Goal: Information Seeking & Learning: Find specific fact

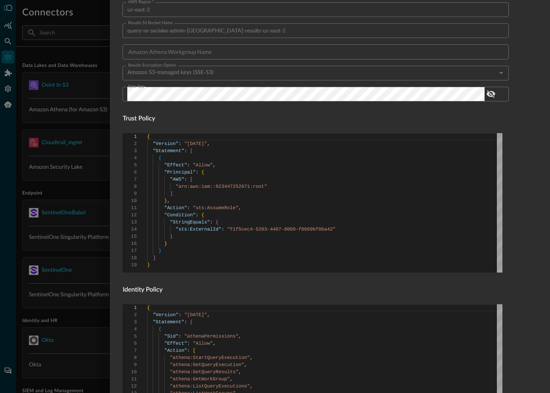
scroll to position [434, 0]
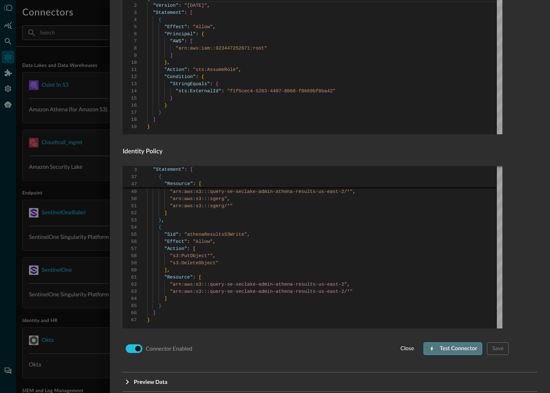
click at [447, 352] on div "Test Connector" at bounding box center [458, 349] width 37 height 10
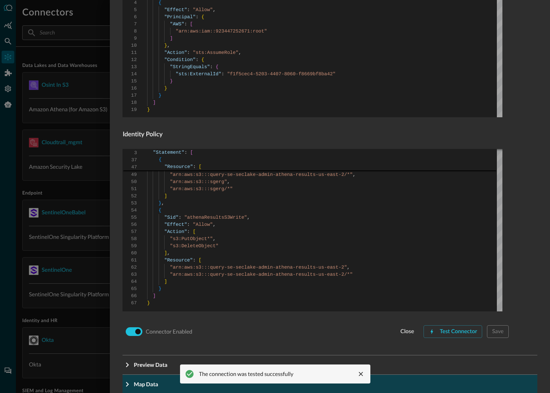
scroll to position [464, 0]
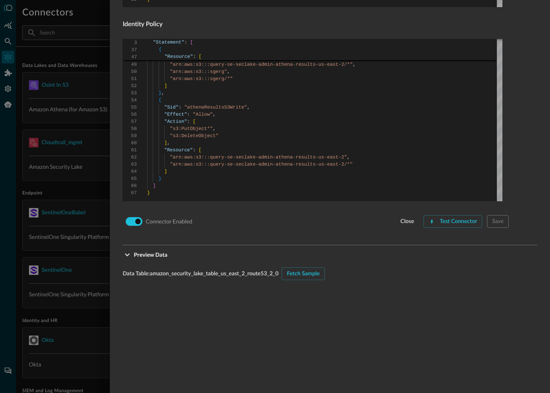
scroll to position [712, 0]
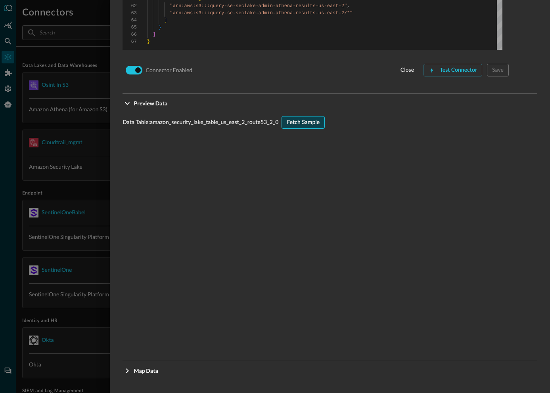
click at [321, 124] on button "Fetch Sample" at bounding box center [302, 122] width 43 height 13
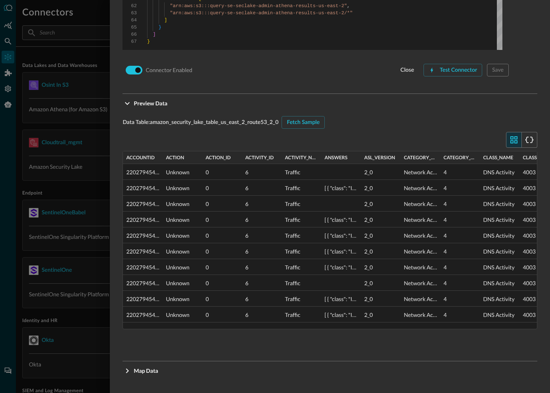
click at [92, 332] on div at bounding box center [275, 196] width 550 height 393
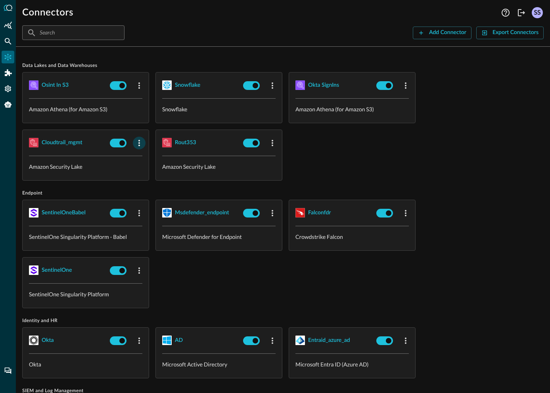
click at [138, 137] on button "button" at bounding box center [139, 143] width 13 height 13
click at [148, 157] on div "Edit" at bounding box center [149, 161] width 21 height 10
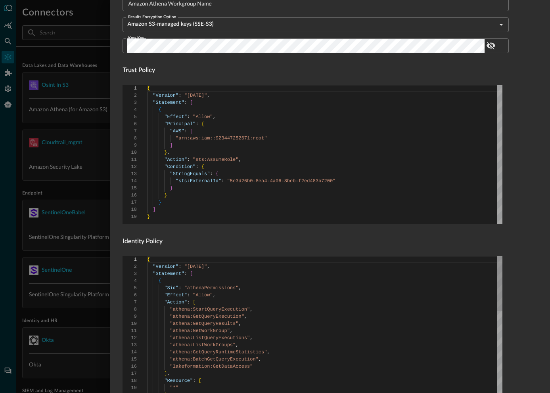
scroll to position [464, 0]
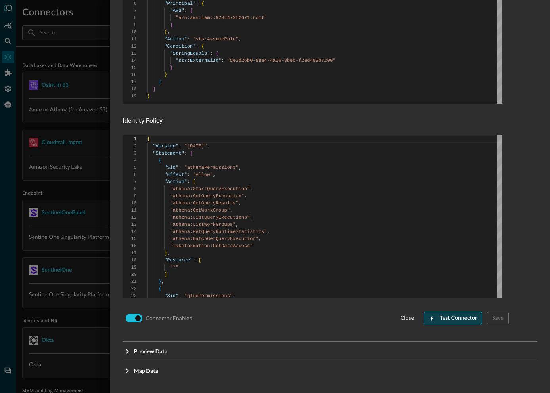
click at [440, 323] on div "Test Connector" at bounding box center [458, 318] width 37 height 10
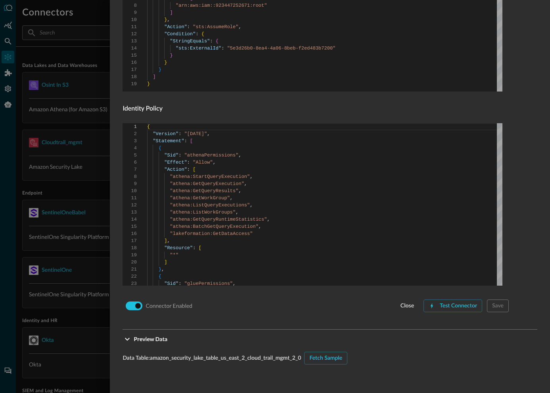
scroll to position [712, 0]
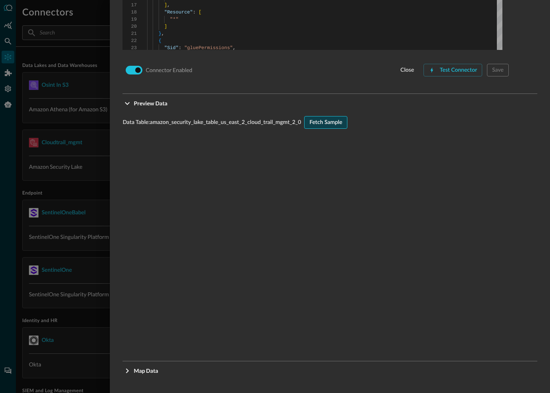
click at [333, 127] on div "Fetch Sample" at bounding box center [325, 123] width 33 height 10
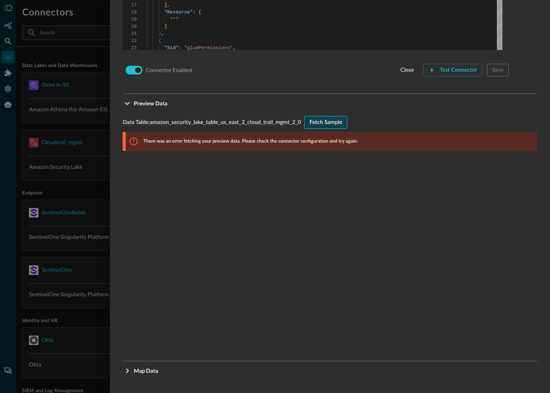
click at [339, 120] on div "Fetch Sample" at bounding box center [325, 123] width 33 height 10
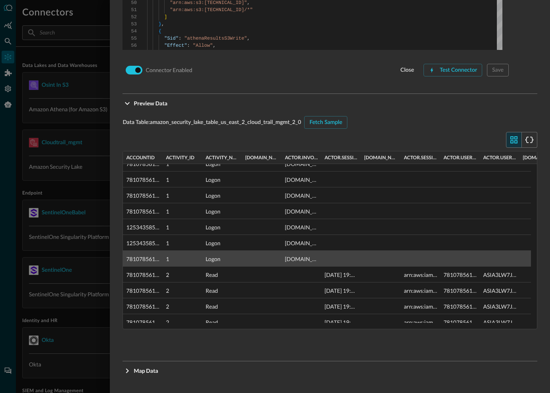
scroll to position [0, 0]
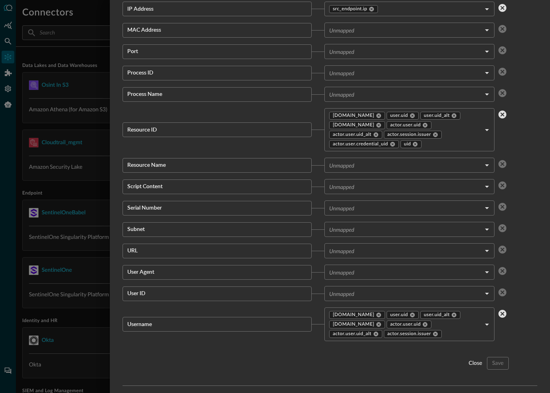
scroll to position [1463, 0]
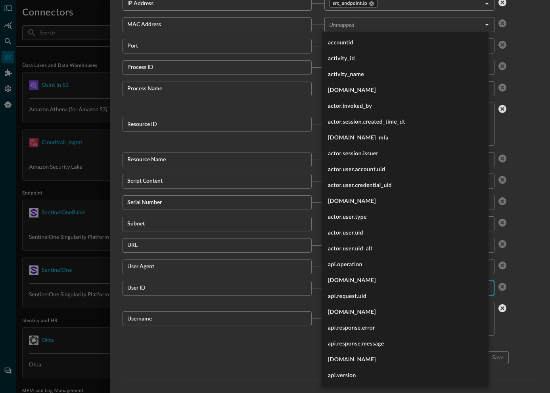
click at [418, 289] on body "Connectors Help Logout SS ​ ​ Add Connector Export Connectors Data Lakes and Da…" at bounding box center [275, 196] width 550 height 393
click at [242, 289] on div at bounding box center [275, 196] width 550 height 393
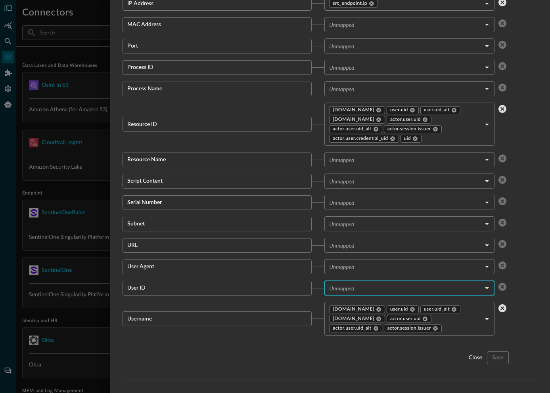
click at [355, 181] on body "Connectors Help Logout SS ​ ​ Add Connector Export Connectors Data Lakes and Da…" at bounding box center [275, 196] width 550 height 393
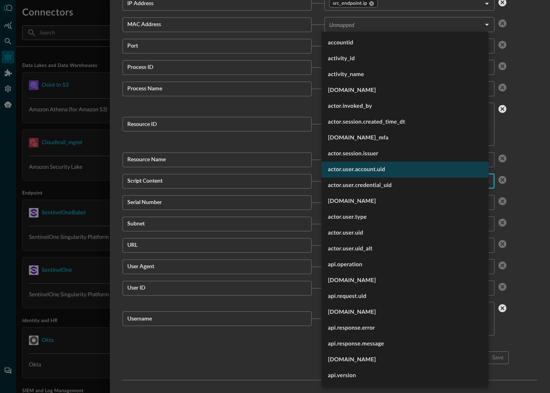
click at [351, 172] on li "actor.user.account.uid" at bounding box center [404, 170] width 167 height 16
type input "actor.user.account.uid"
click at [523, 228] on div at bounding box center [275, 196] width 550 height 393
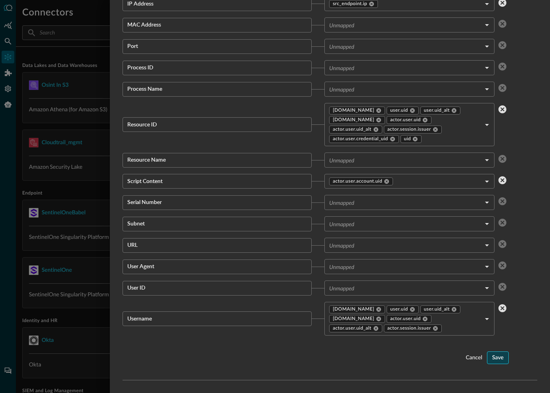
click at [499, 357] on button "Save" at bounding box center [498, 358] width 22 height 13
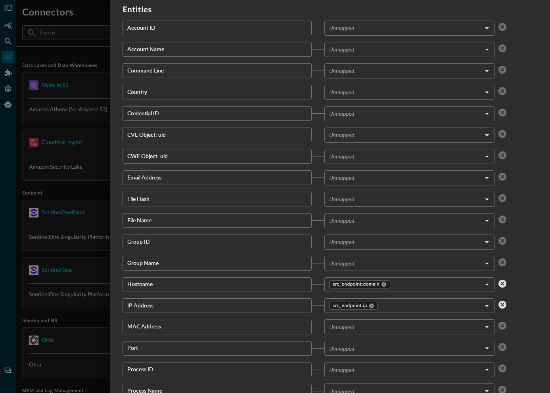
scroll to position [802, 0]
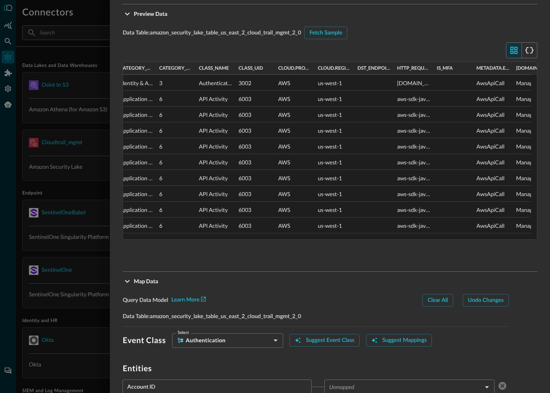
click at [263, 339] on body "Connectors Help Logout SS ​ ​ Add Connector Export Connectors Data Lakes and Da…" at bounding box center [275, 196] width 550 height 393
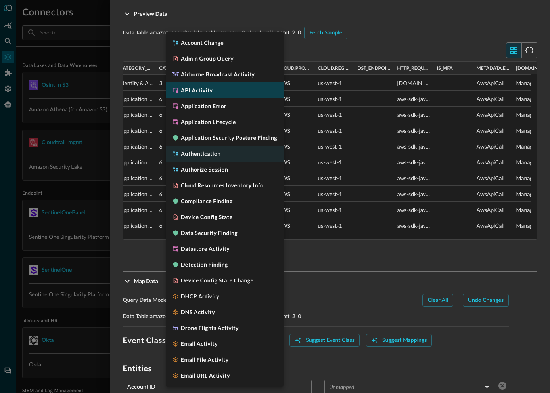
click at [190, 90] on h5 "API Activity" at bounding box center [197, 90] width 32 height 8
type input "CLASS_API_ACTIVITY"
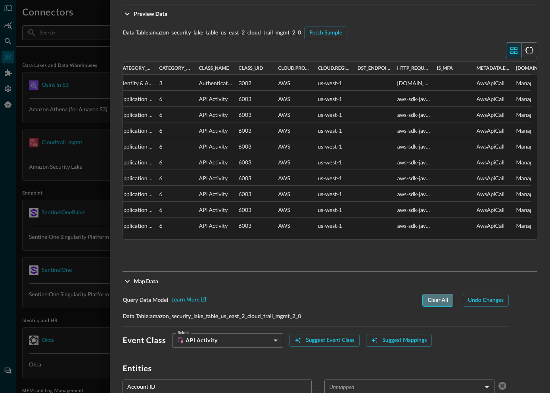
click at [428, 302] on div "Clear All" at bounding box center [437, 301] width 20 height 10
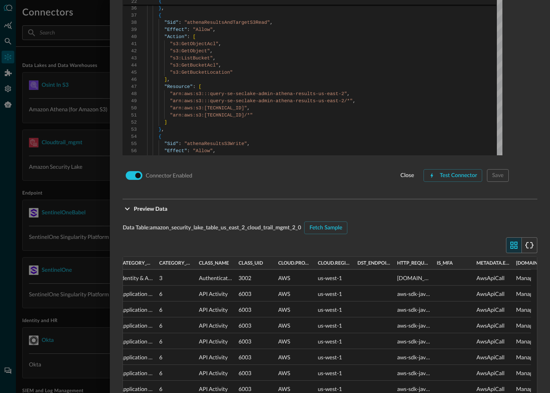
scroll to position [492, 0]
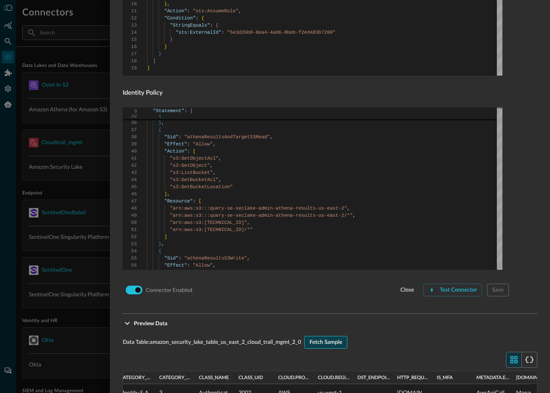
click at [328, 344] on div "Fetch Sample" at bounding box center [325, 343] width 33 height 10
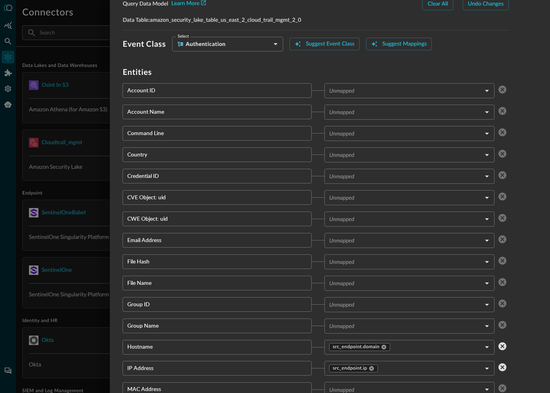
scroll to position [1089, 0]
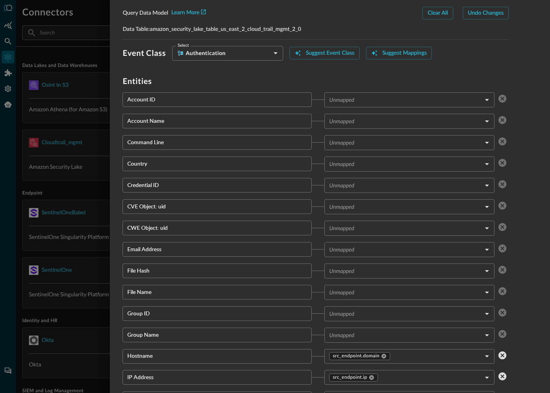
click at [232, 57] on body "Connectors Help Logout SS ​ ​ Add Connector Export Connectors Data Lakes and Da…" at bounding box center [275, 196] width 550 height 393
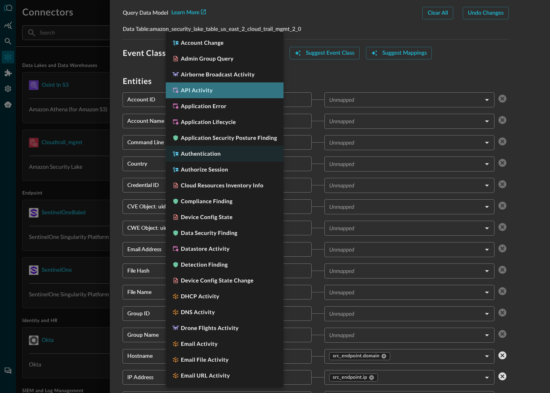
click at [211, 92] on h5 "API Activity" at bounding box center [197, 90] width 32 height 8
type input "CLASS_API_ACTIVITY"
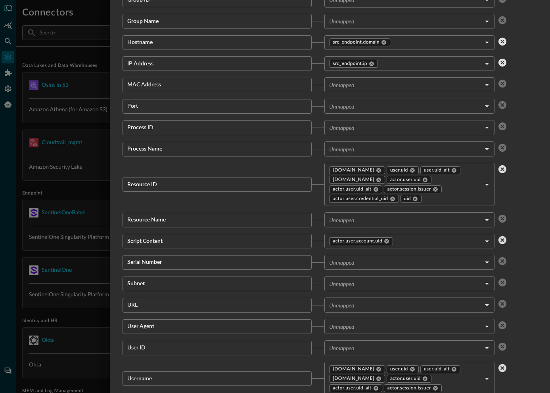
scroll to position [1463, 0]
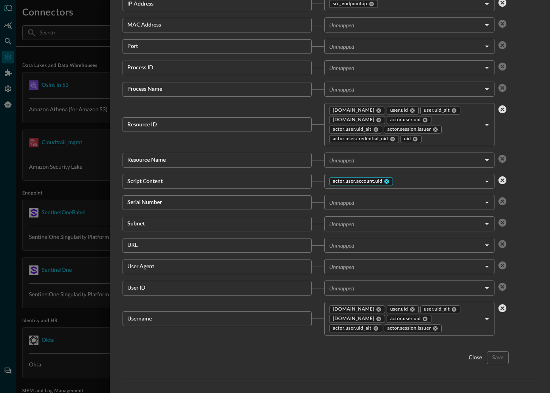
click at [385, 181] on icon at bounding box center [386, 181] width 5 height 5
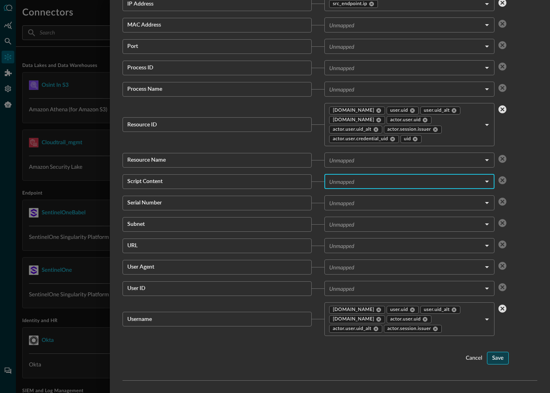
click at [492, 355] on div "Save" at bounding box center [497, 359] width 11 height 10
click at [468, 357] on div "close" at bounding box center [474, 359] width 13 height 10
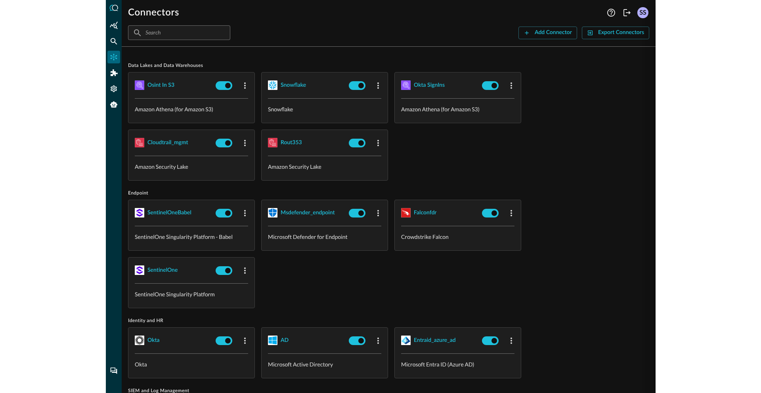
scroll to position [776, 0]
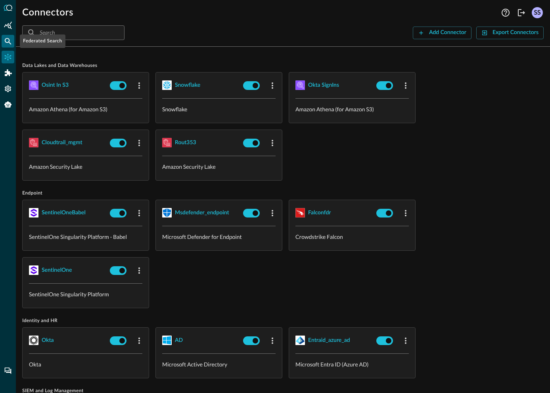
click at [5, 38] on icon "Federated Search" at bounding box center [8, 41] width 8 height 8
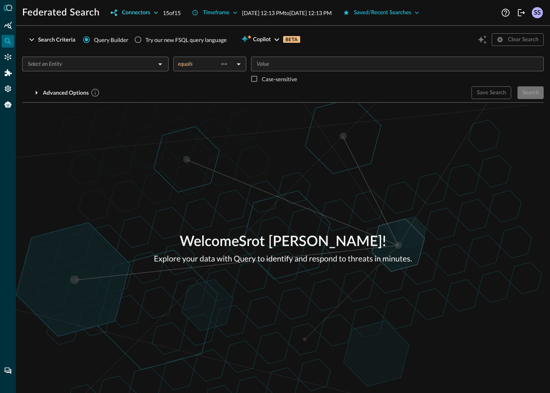
click at [134, 15] on div "Connectors" at bounding box center [136, 13] width 28 height 10
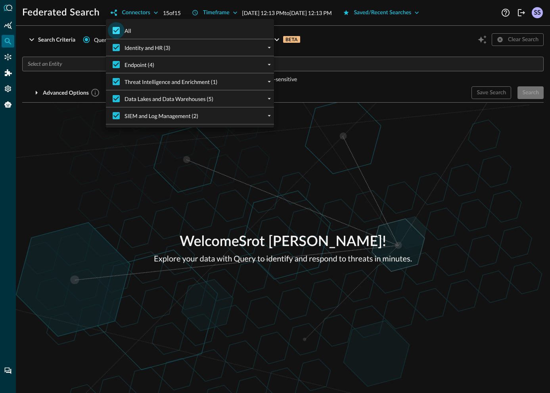
click at [121, 29] on input "All" at bounding box center [116, 30] width 17 height 17
checkbox input "false"
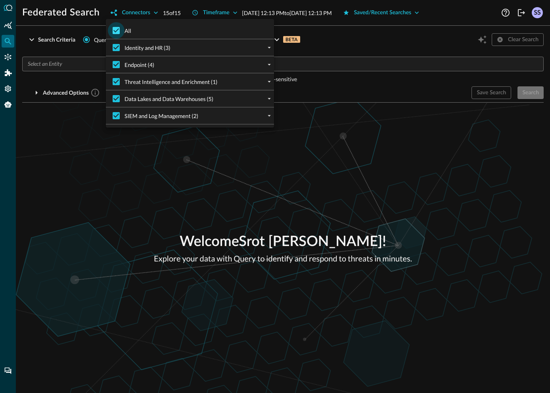
checkbox input "false"
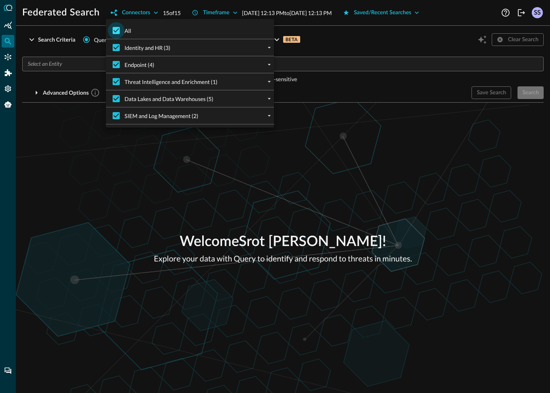
checkbox input "false"
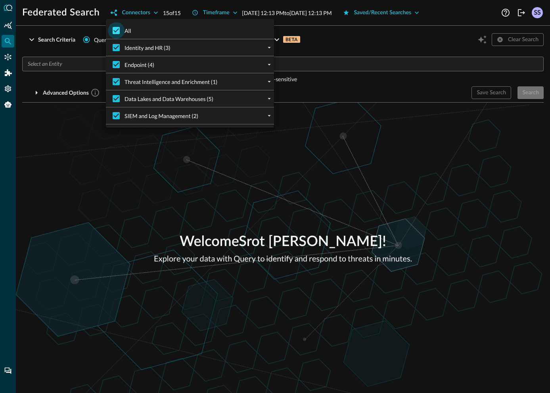
checkbox input "false"
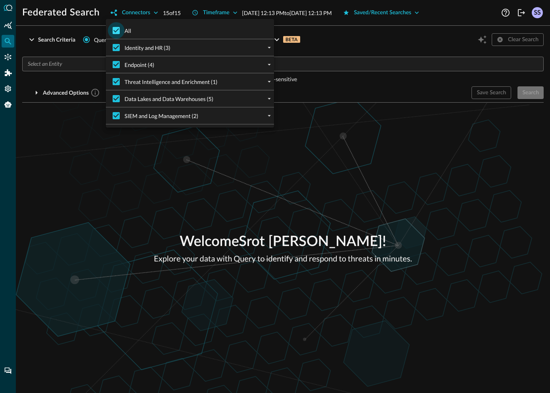
checkbox input "false"
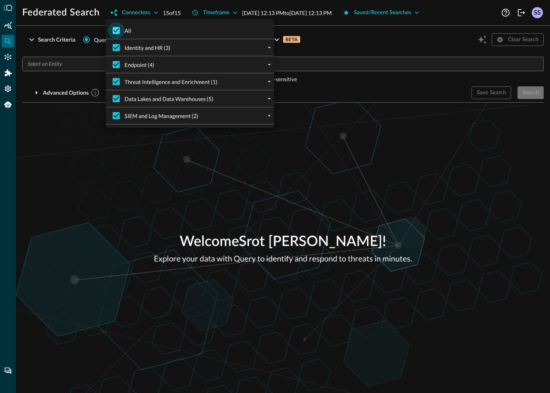
checkbox input "false"
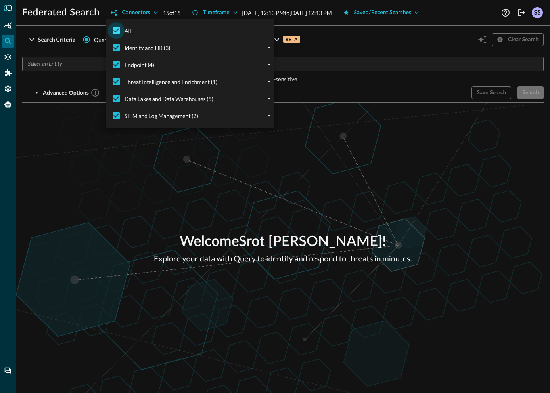
checkbox input "false"
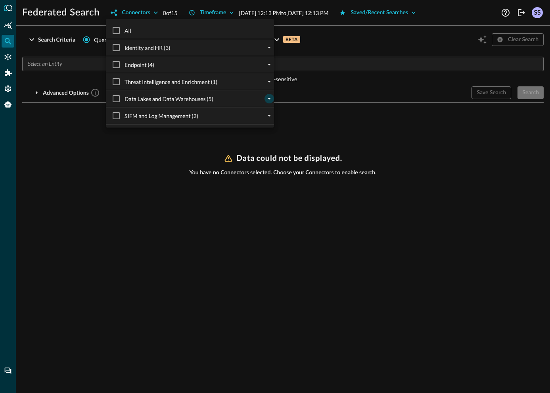
click at [266, 99] on icon "expand" at bounding box center [269, 98] width 7 height 7
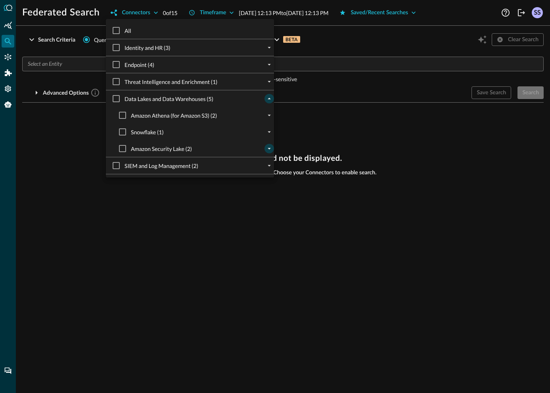
click at [266, 146] on icon "expand" at bounding box center [269, 148] width 7 height 7
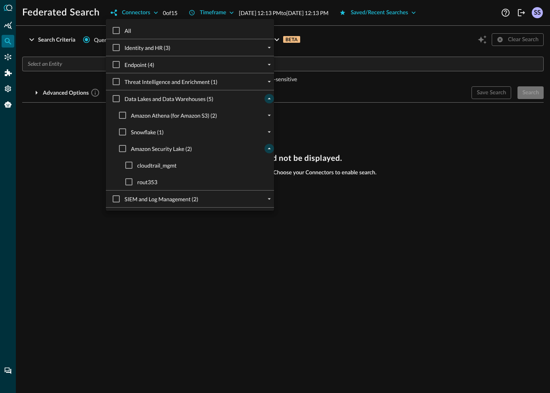
click at [166, 164] on span "cloudtrail_mgmt" at bounding box center [156, 165] width 39 height 8
click at [137, 164] on input "cloudtrail_mgmt" at bounding box center [128, 165] width 17 height 17
checkbox input "true"
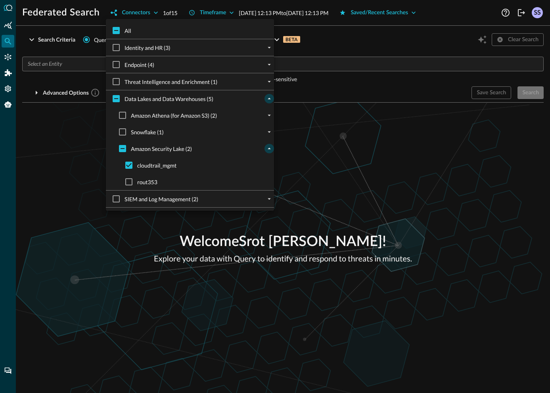
click at [345, 139] on div at bounding box center [275, 196] width 550 height 393
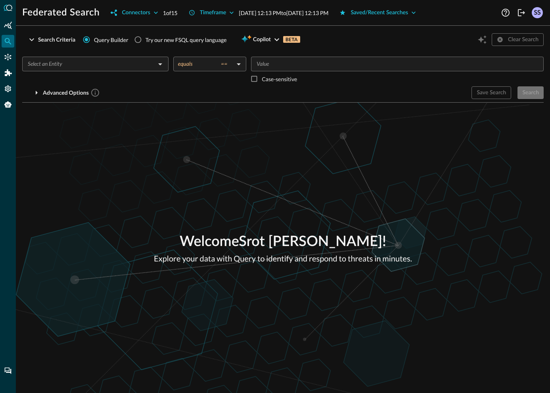
click at [167, 66] on div "​" at bounding box center [95, 64] width 146 height 15
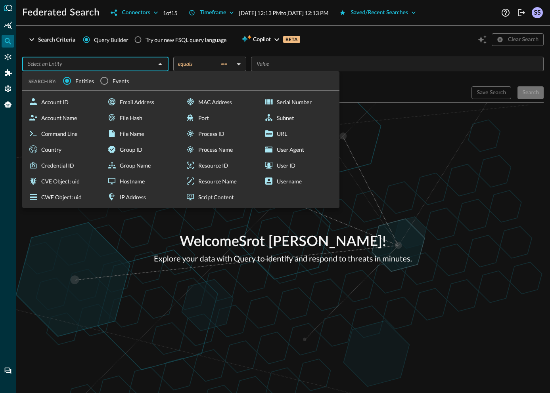
click at [115, 80] on span "Events" at bounding box center [121, 81] width 17 height 8
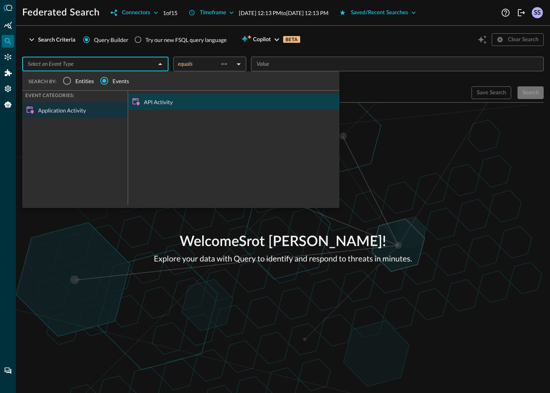
click at [148, 100] on div "API Activity" at bounding box center [233, 102] width 211 height 16
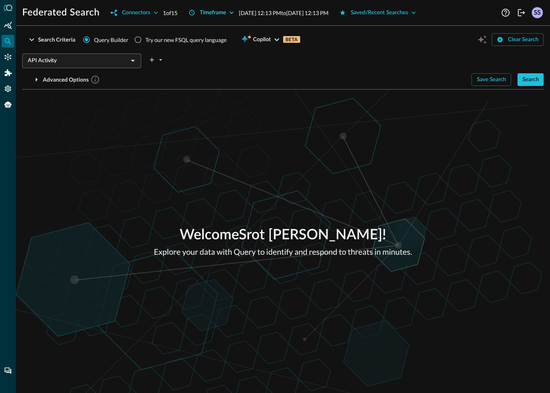
click at [215, 15] on div "Timeframe" at bounding box center [213, 13] width 27 height 10
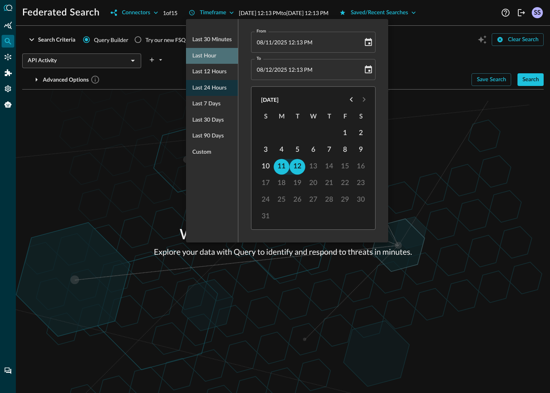
click at [204, 52] on span "Last hour" at bounding box center [204, 56] width 24 height 10
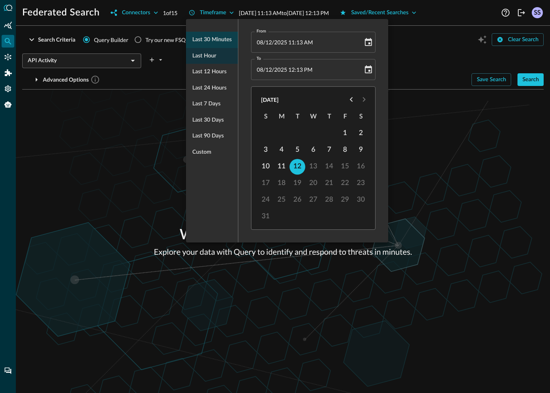
click at [211, 43] on span "Last 30 minutes" at bounding box center [211, 40] width 39 height 10
type input "[DATE] 11:43 AM"
click at [414, 72] on div at bounding box center [275, 196] width 550 height 393
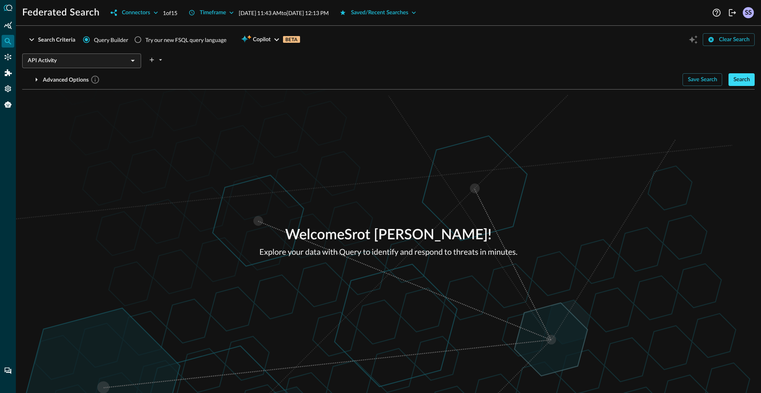
click at [549, 80] on div "Search" at bounding box center [741, 80] width 17 height 10
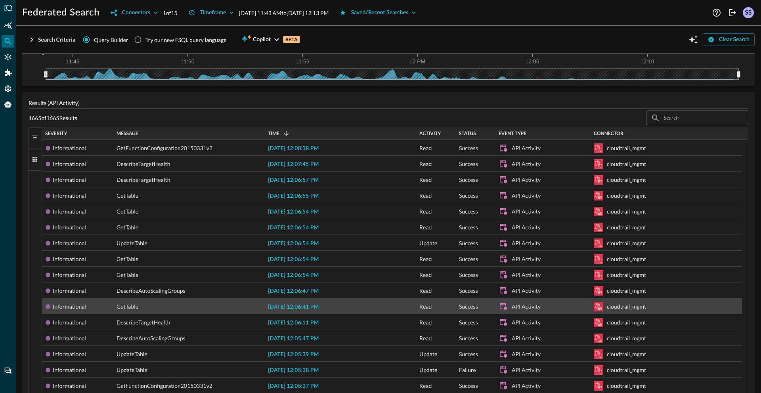
scroll to position [143, 0]
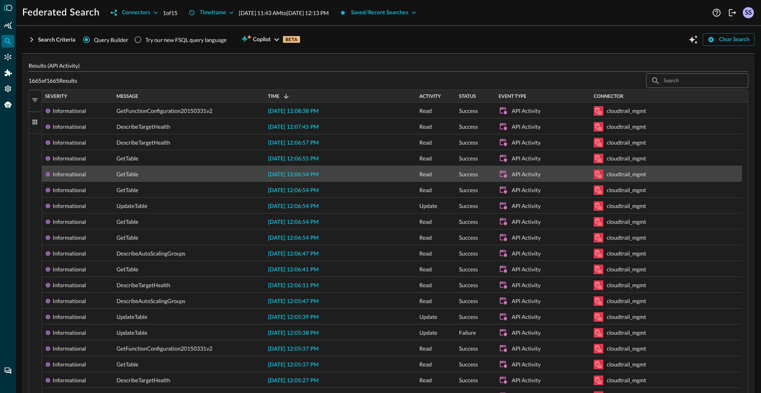
click at [300, 175] on span "[DATE] 12:06:54 PM" at bounding box center [293, 175] width 51 height 6
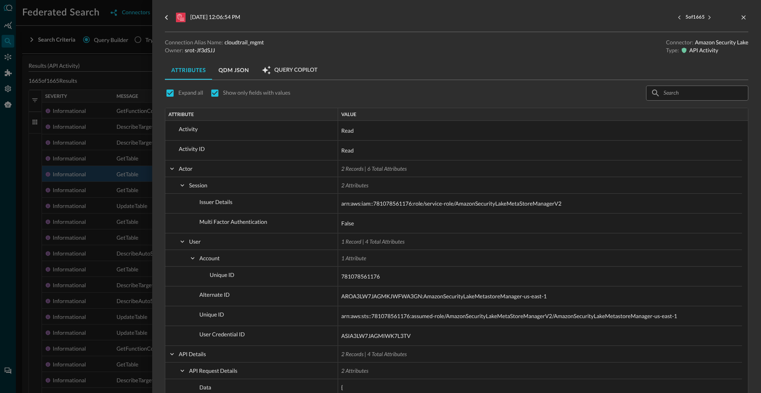
click at [97, 242] on div at bounding box center [380, 196] width 761 height 393
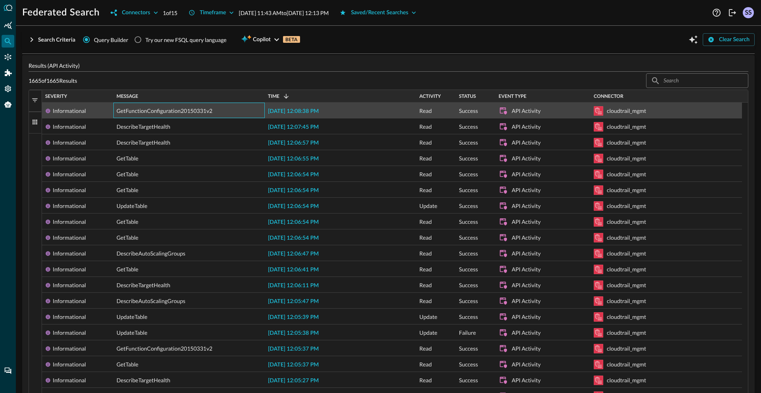
click at [142, 112] on span "GetFunctionConfiguration20150331v2" at bounding box center [165, 111] width 96 height 16
click at [304, 113] on span "[DATE] 12:08:38 PM" at bounding box center [293, 112] width 51 height 6
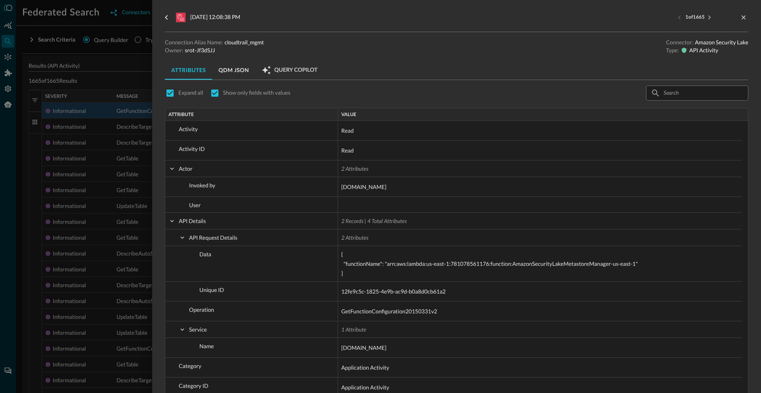
click at [139, 221] on div at bounding box center [380, 196] width 761 height 393
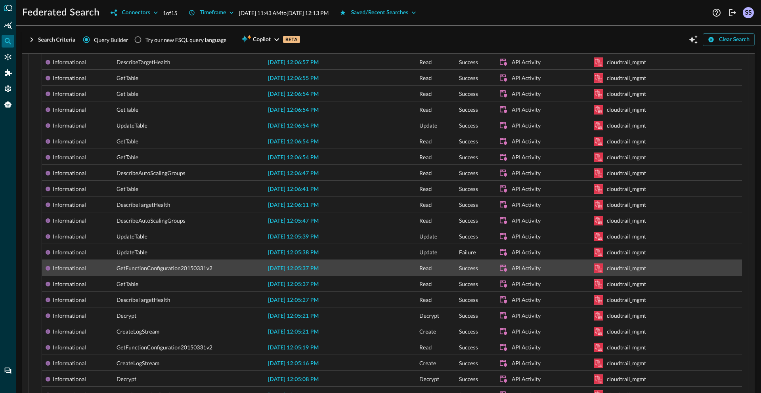
scroll to position [225, 0]
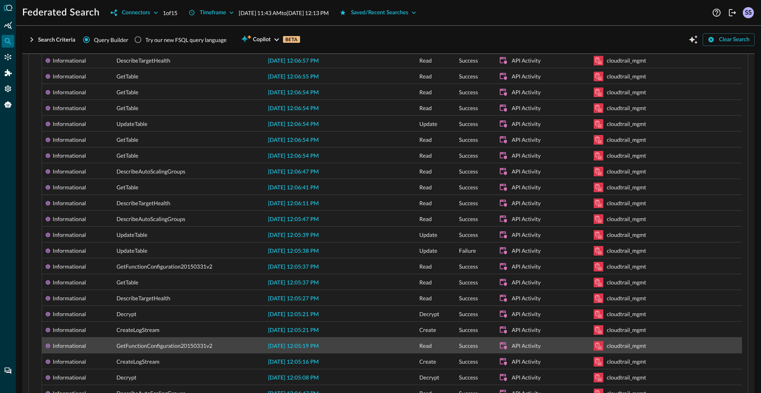
click at [281, 345] on span "[DATE] 12:05:19 PM" at bounding box center [293, 347] width 51 height 6
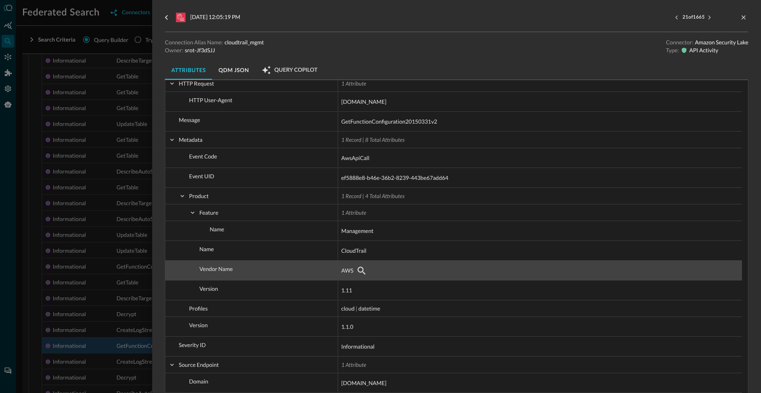
scroll to position [495, 0]
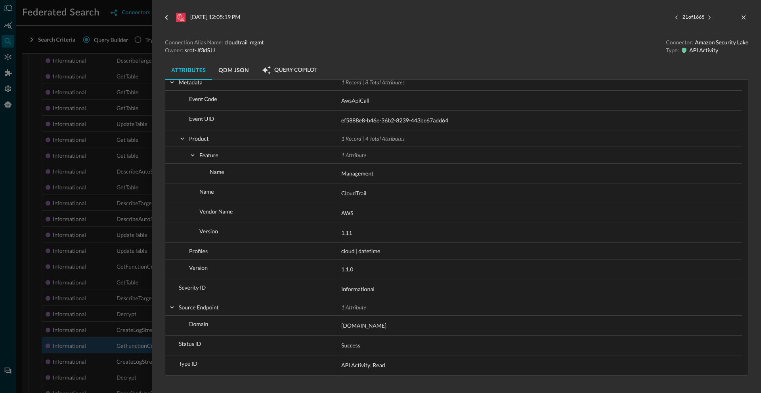
click at [117, 252] on div at bounding box center [380, 196] width 761 height 393
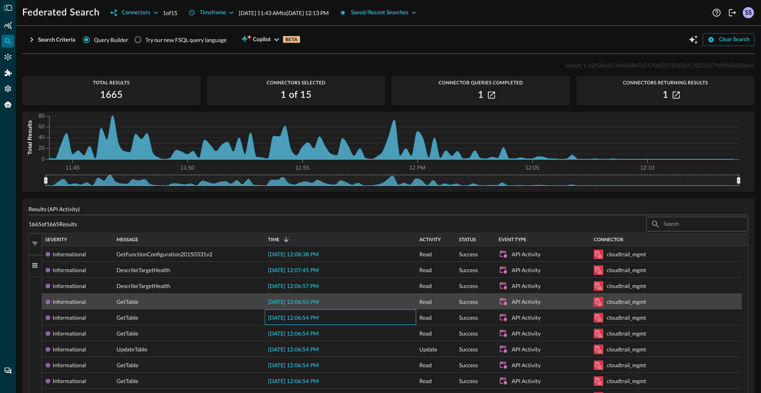
click at [289, 305] on span "[DATE] 12:06:55 PM" at bounding box center [293, 303] width 51 height 6
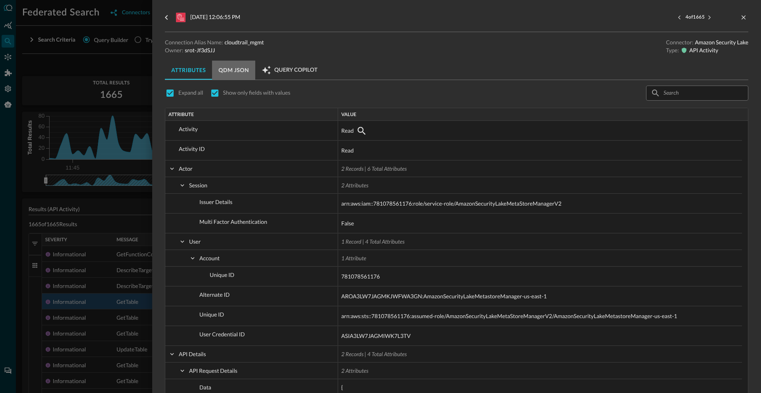
click at [241, 72] on button "QDM JSON" at bounding box center [233, 70] width 43 height 19
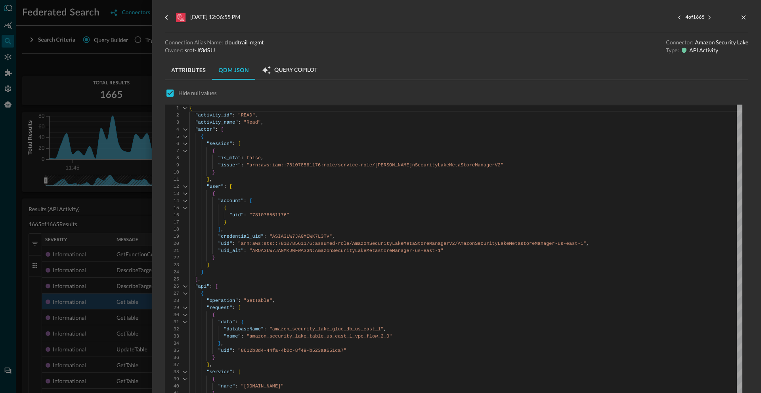
click at [126, 210] on div at bounding box center [380, 196] width 761 height 393
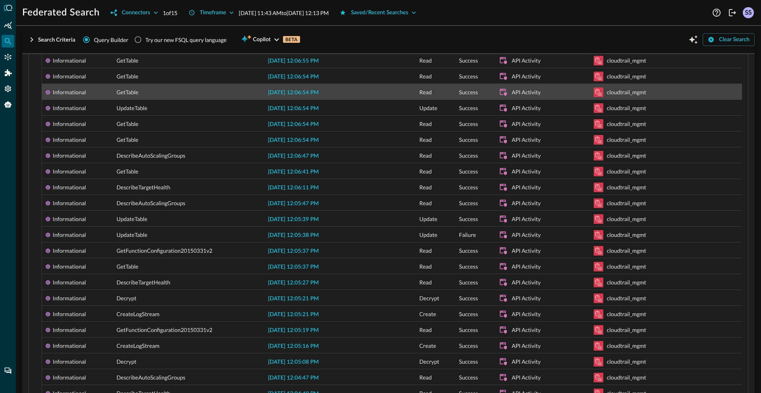
scroll to position [248, 0]
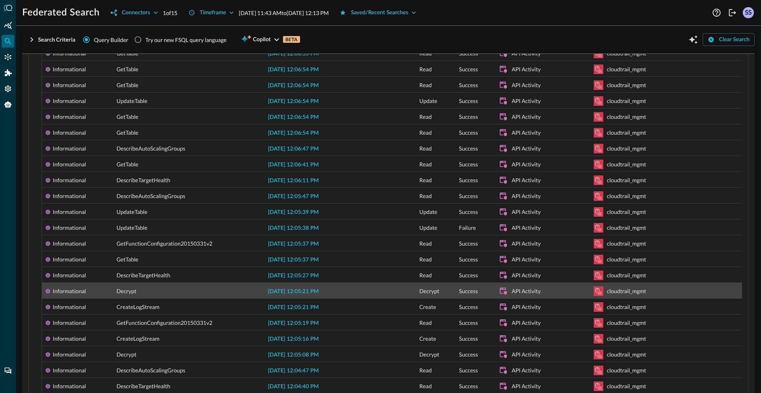
click at [287, 290] on span "[DATE] 12:05:21 PM" at bounding box center [293, 292] width 51 height 6
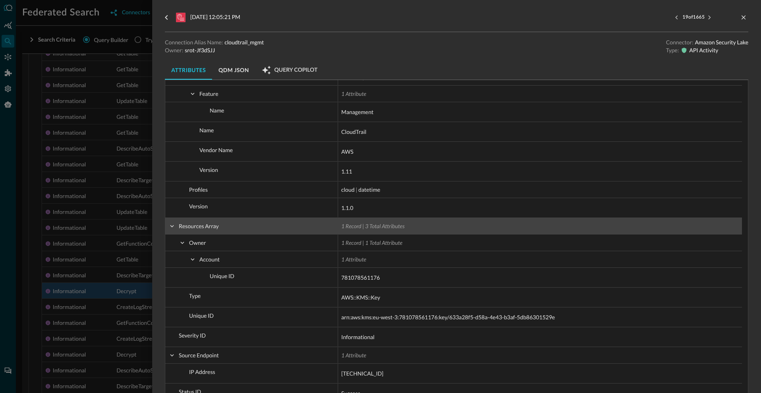
scroll to position [739, 0]
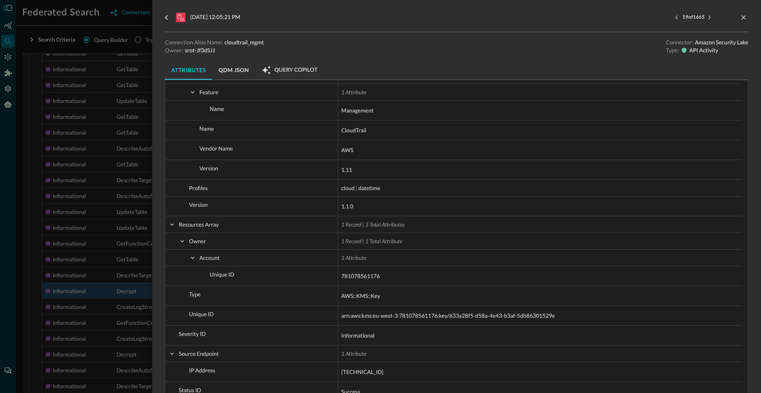
click at [145, 297] on div at bounding box center [380, 196] width 761 height 393
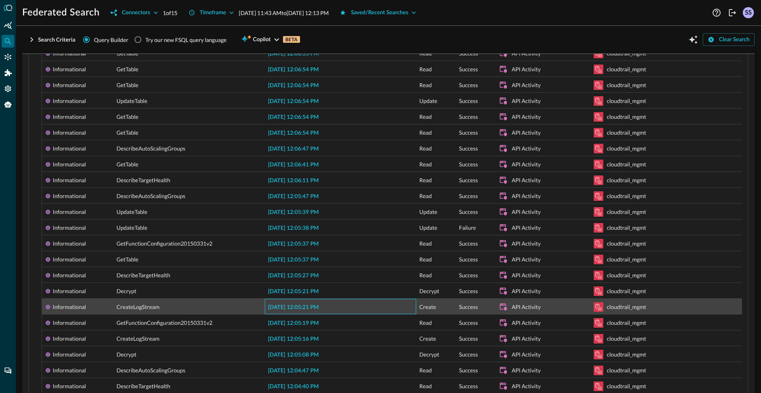
click at [296, 309] on span "[DATE] 12:05:21 PM" at bounding box center [293, 308] width 51 height 6
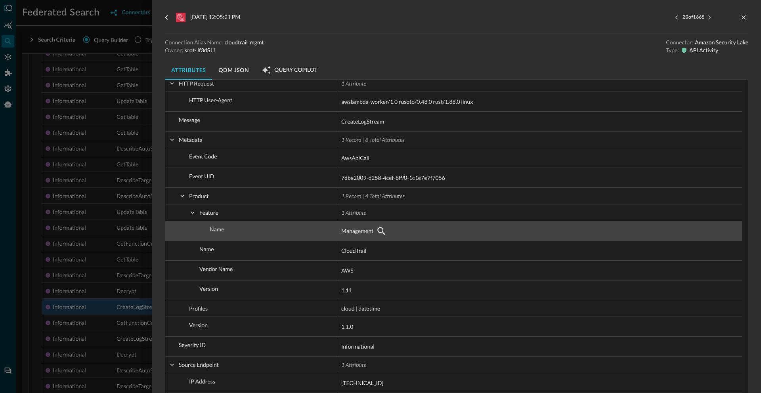
scroll to position [658, 0]
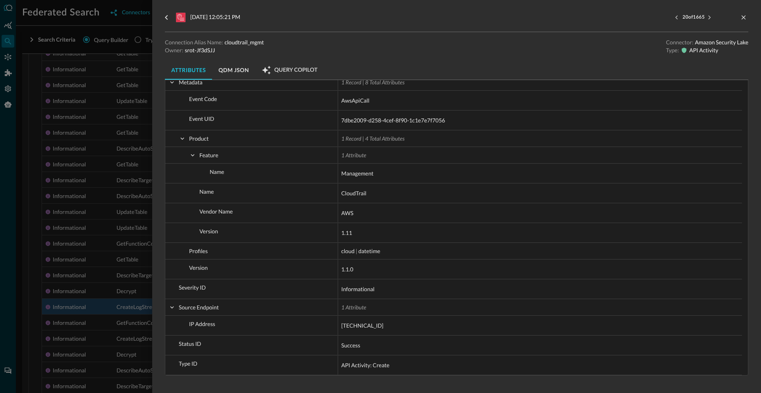
click at [95, 278] on div at bounding box center [380, 196] width 761 height 393
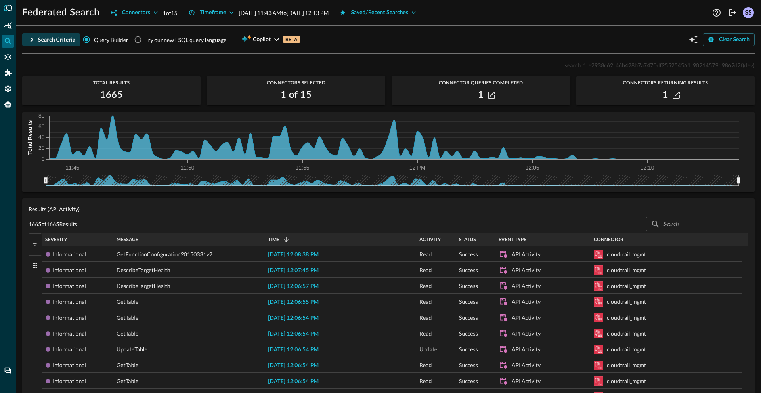
click at [34, 40] on icon "button" at bounding box center [32, 40] width 10 height 10
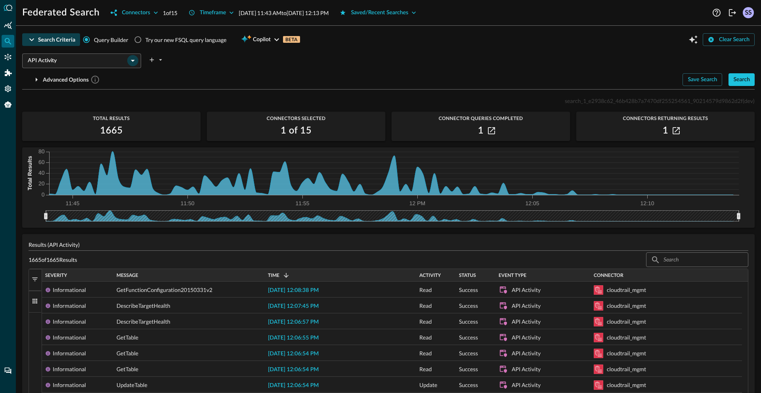
click at [132, 61] on icon "Open" at bounding box center [133, 61] width 4 height 2
drag, startPoint x: 711, startPoint y: 38, endPoint x: 670, endPoint y: 37, distance: 41.6
click at [549, 39] on button "Clear Search" at bounding box center [729, 39] width 52 height 13
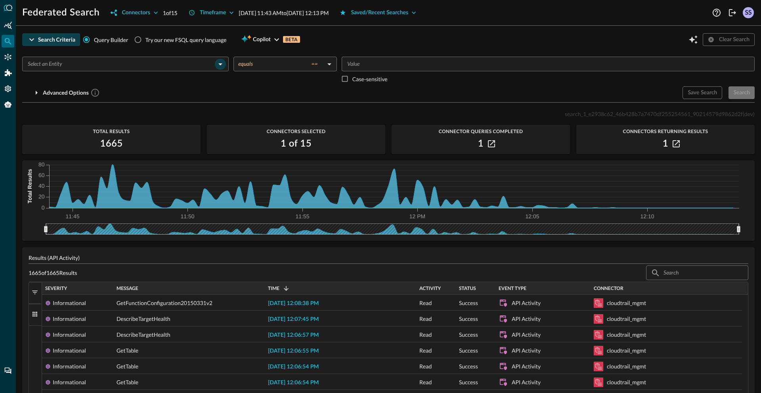
click at [216, 65] on icon "Open" at bounding box center [221, 64] width 10 height 10
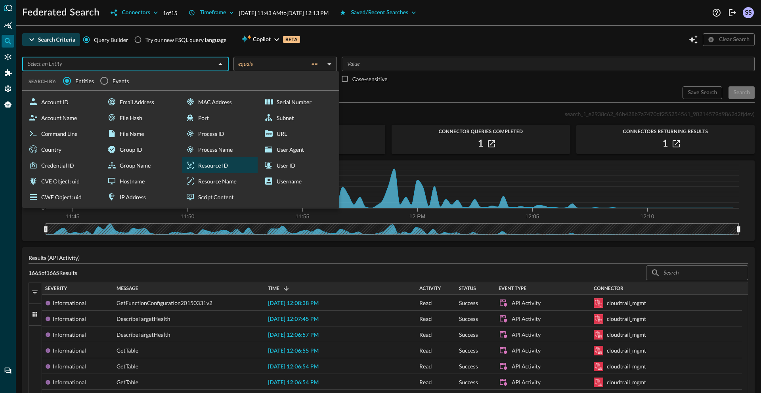
click at [207, 170] on div "Resource ID" at bounding box center [219, 165] width 75 height 16
type input "Resource ID"
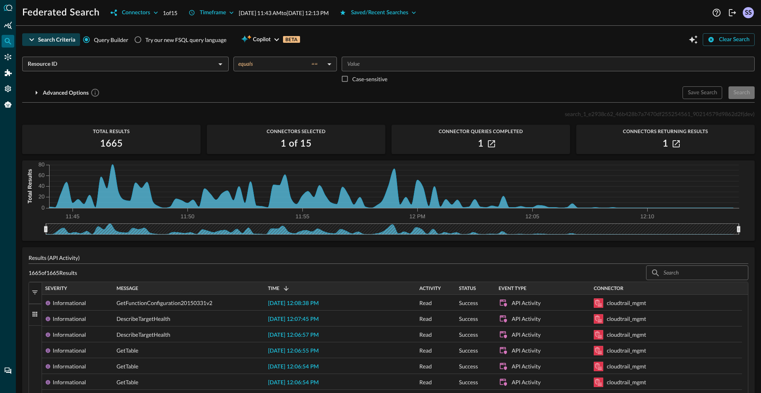
click at [316, 66] on body "Federated Search Connectors 1 of 15 Timeframe [DATE] 11:43 AM to [DATE] 12:13 P…" at bounding box center [380, 196] width 761 height 393
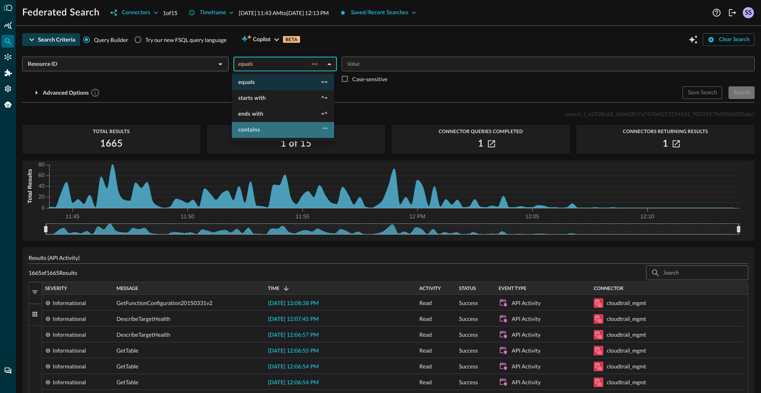
click at [252, 130] on span "contains" at bounding box center [249, 130] width 22 height 6
type input "contains"
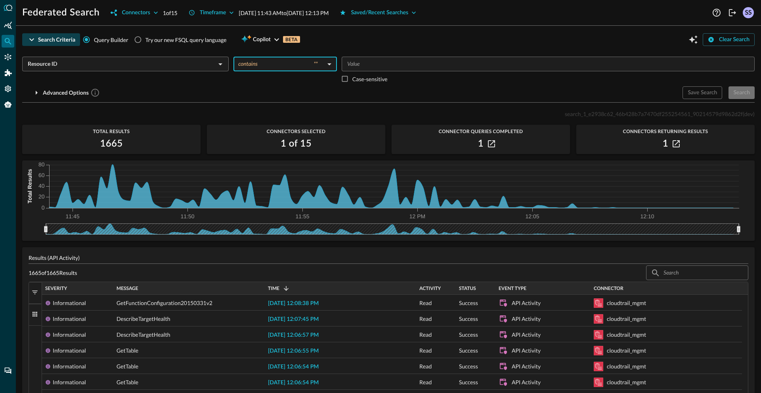
click at [350, 63] on input "Value" at bounding box center [547, 64] width 407 height 10
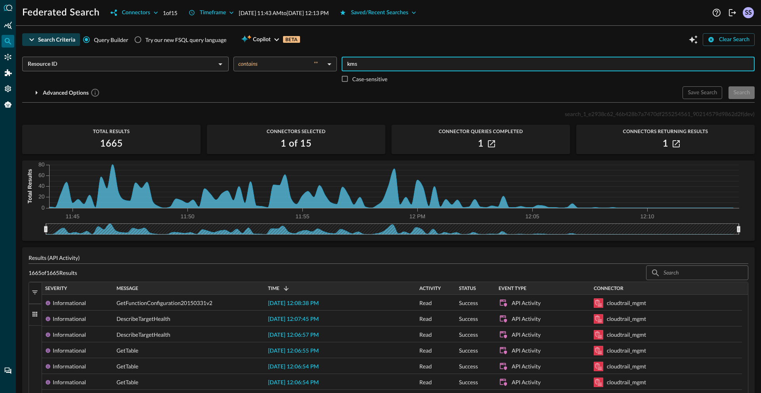
type input "kms"
click at [549, 86] on div "Advanced Options" at bounding box center [349, 92] width 654 height 13
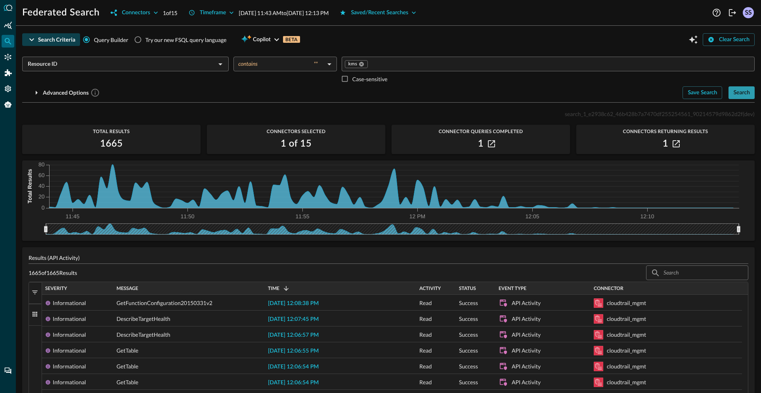
click at [549, 97] on div "Search" at bounding box center [741, 93] width 17 height 10
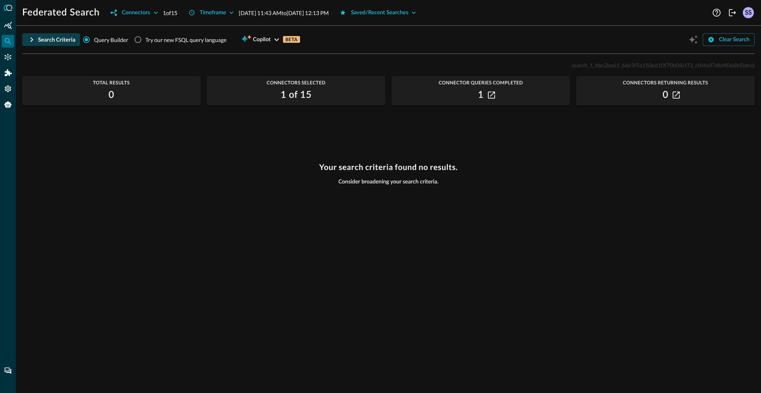
click at [549, 68] on span "search_1_bbc2be61_66e5f5a150e610f70b08cf72_cfd4a97db4f066b5" at bounding box center [656, 65] width 171 height 7
copy p "search_1_bbc2be61_66e5f5a150e610f70b08cf72_cfd4a97db4f066b5 (dev)"
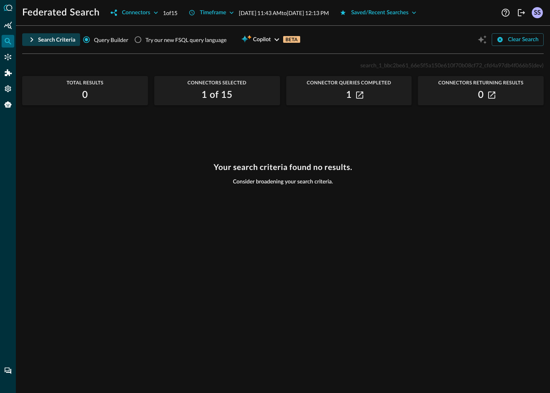
click at [56, 42] on div "Search Criteria" at bounding box center [56, 40] width 37 height 10
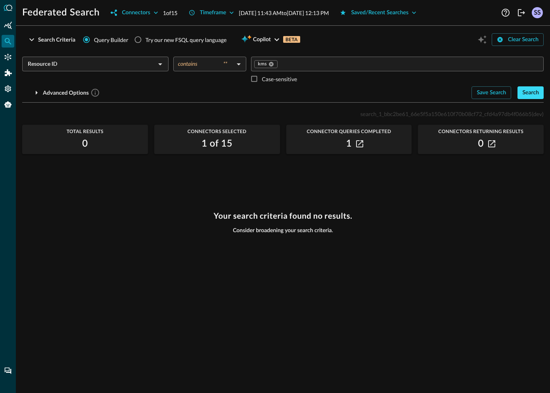
click at [522, 94] on div "Search" at bounding box center [530, 93] width 17 height 10
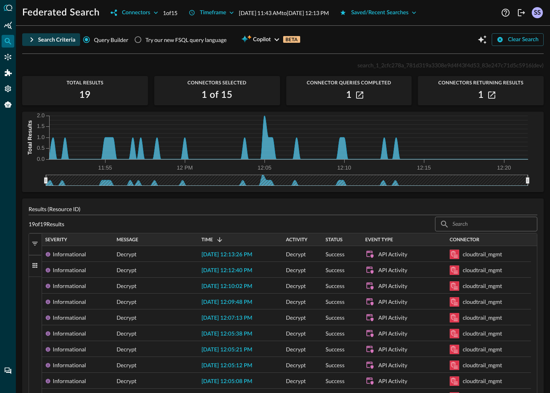
click at [54, 37] on div "Search Criteria" at bounding box center [56, 40] width 37 height 10
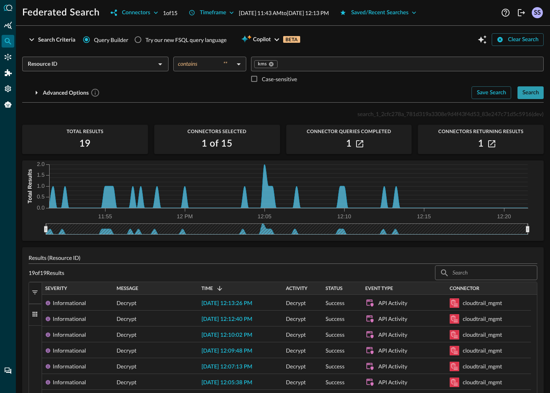
click at [525, 95] on div "Search" at bounding box center [530, 93] width 17 height 10
